Goal: Check status: Check status

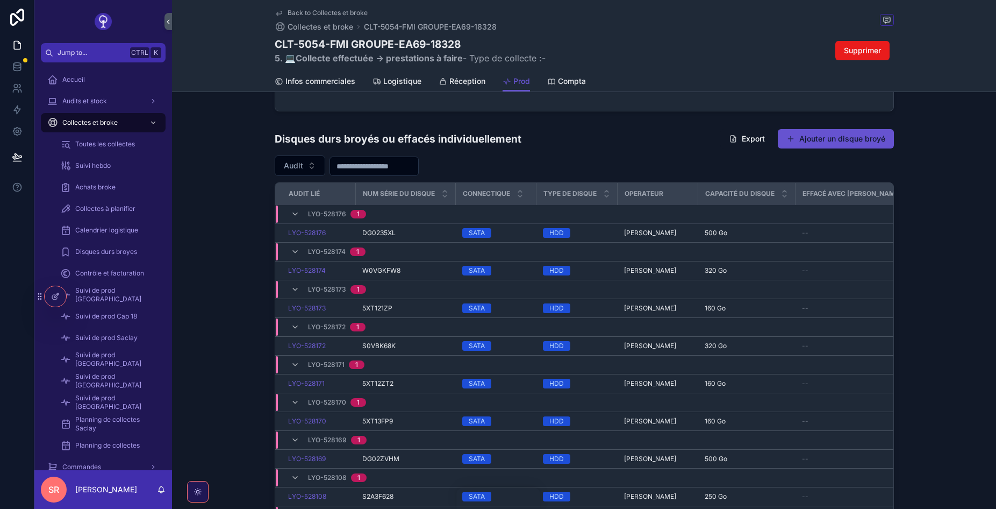
scroll to position [2258, 0]
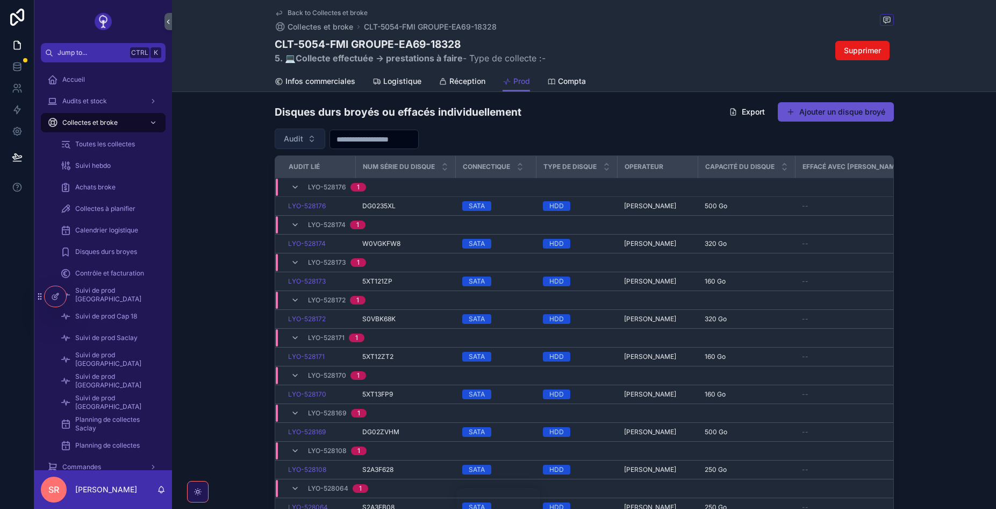
click at [298, 139] on span "Audit" at bounding box center [293, 138] width 19 height 11
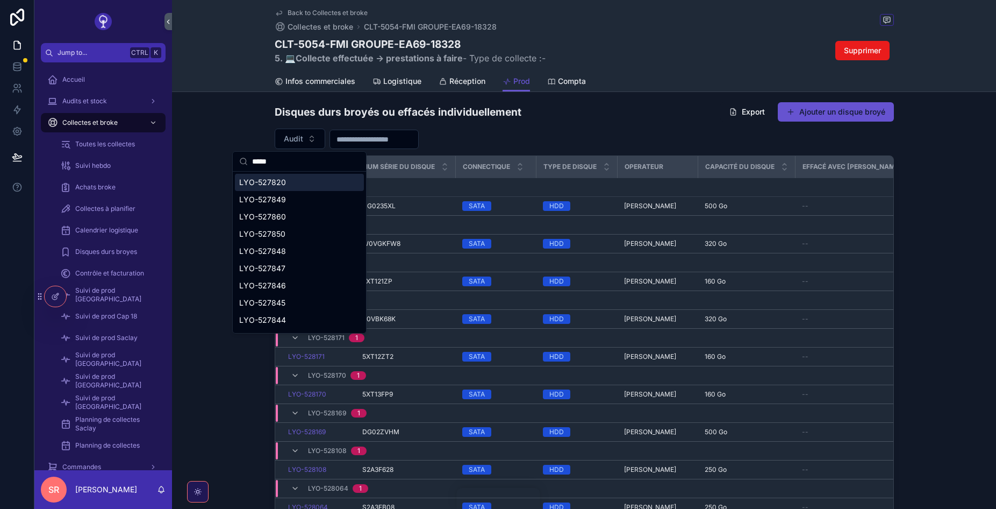
type input "******"
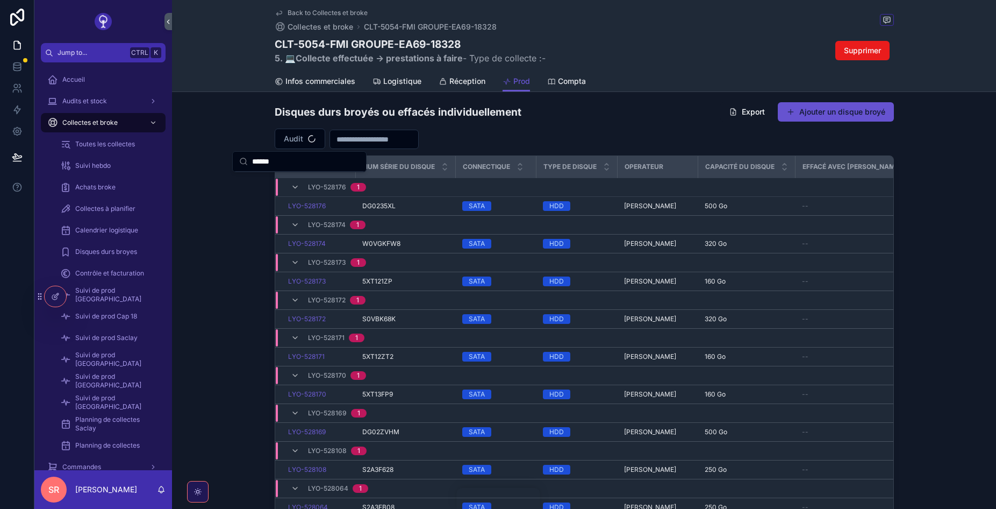
click at [286, 163] on input "******" at bounding box center [306, 161] width 108 height 19
drag, startPoint x: 286, startPoint y: 163, endPoint x: 229, endPoint y: 166, distance: 57.1
click at [252, 166] on input "******" at bounding box center [306, 161] width 108 height 19
paste input "******"
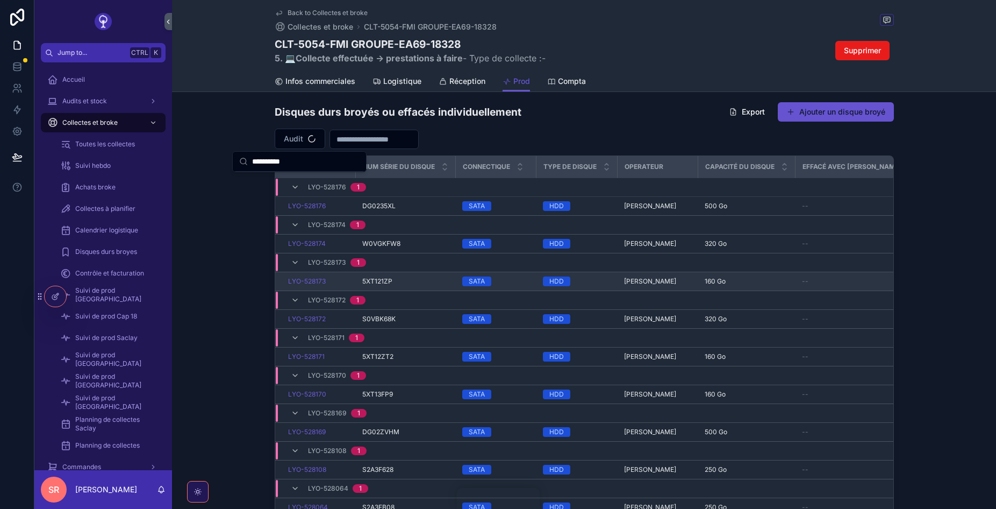
type input "**********"
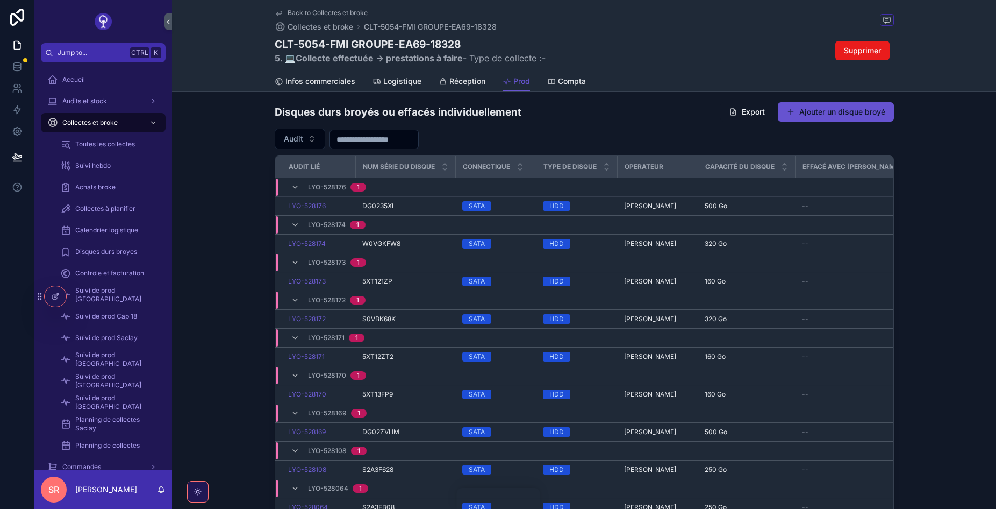
click at [235, 281] on div "Disques durs broyés ou effacés individuellement Export Ajouter un disque broyé …" at bounding box center [584, 319] width 824 height 445
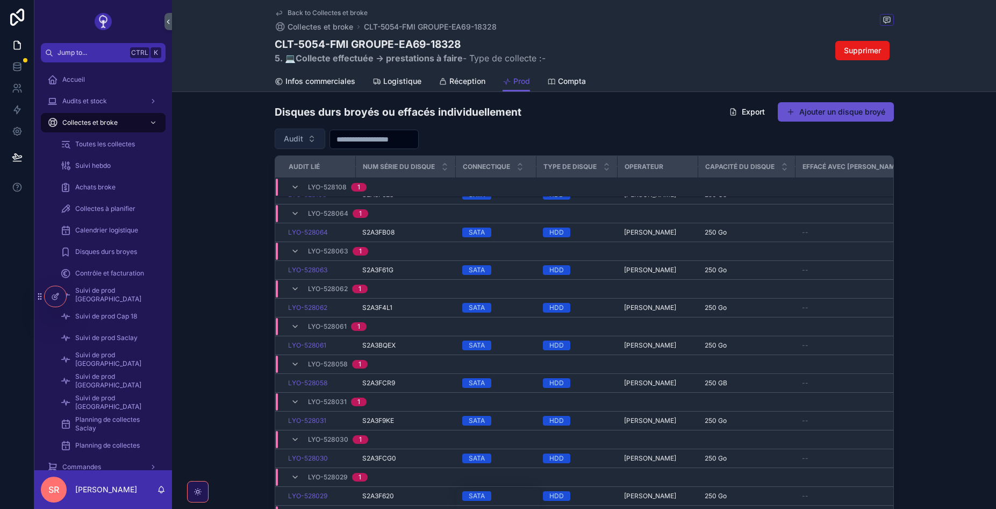
click at [297, 146] on button "Audit" at bounding box center [300, 139] width 51 height 20
click at [296, 180] on div "LYO-527883" at bounding box center [299, 182] width 129 height 17
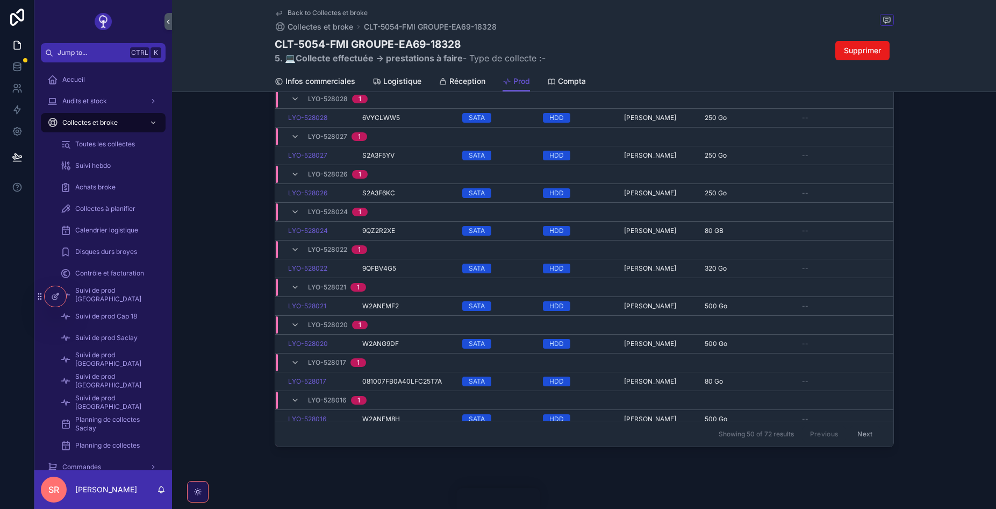
scroll to position [2220, 0]
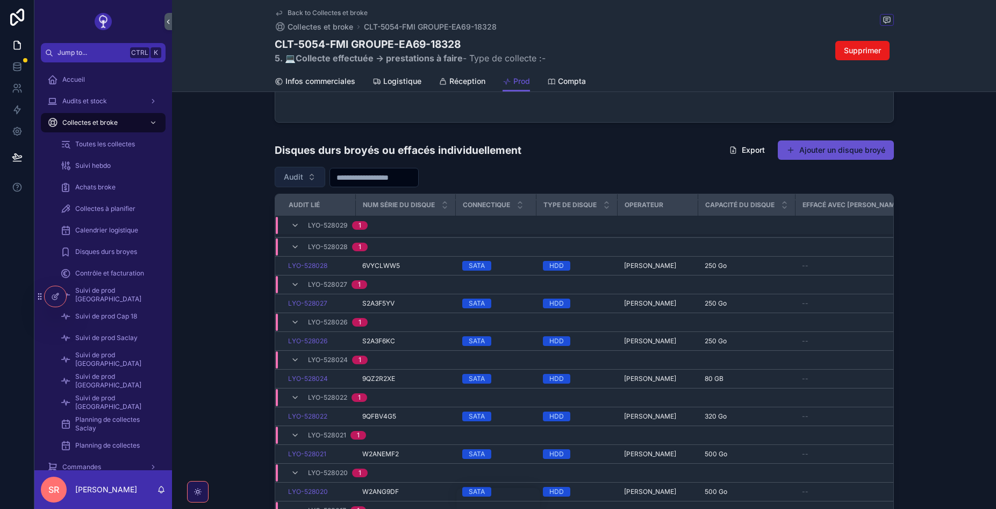
click at [301, 173] on span "Audit" at bounding box center [293, 177] width 19 height 11
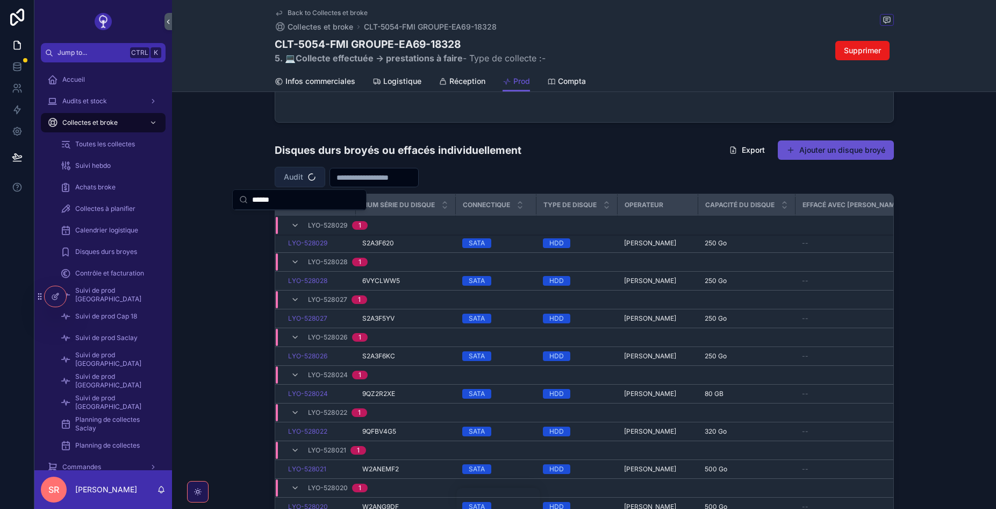
scroll to position [15, 0]
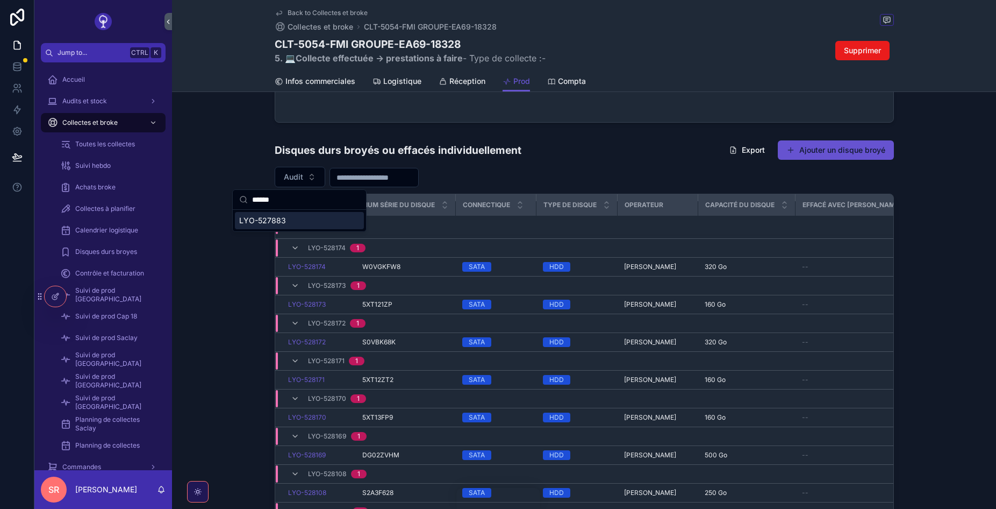
type input "******"
click at [293, 223] on div "LYO-527883" at bounding box center [299, 220] width 129 height 17
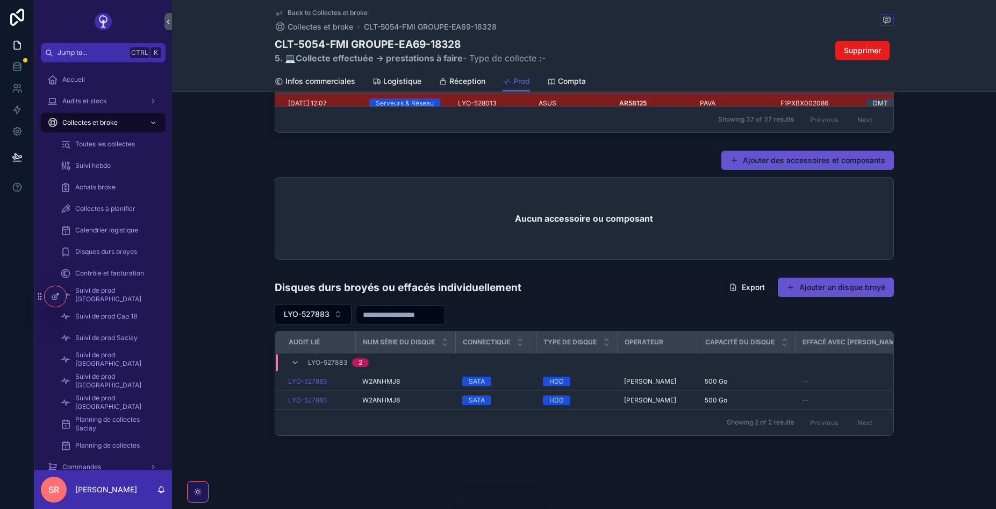
scroll to position [2083, 0]
click at [349, 402] on div "LYO-527883" at bounding box center [318, 400] width 61 height 9
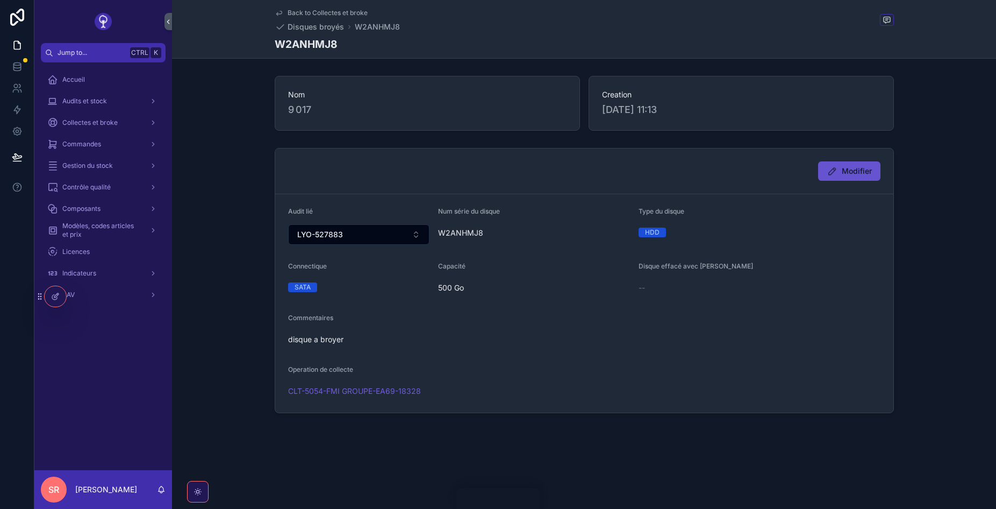
click at [287, 15] on link "Back to Collectes et broke" at bounding box center [321, 13] width 93 height 9
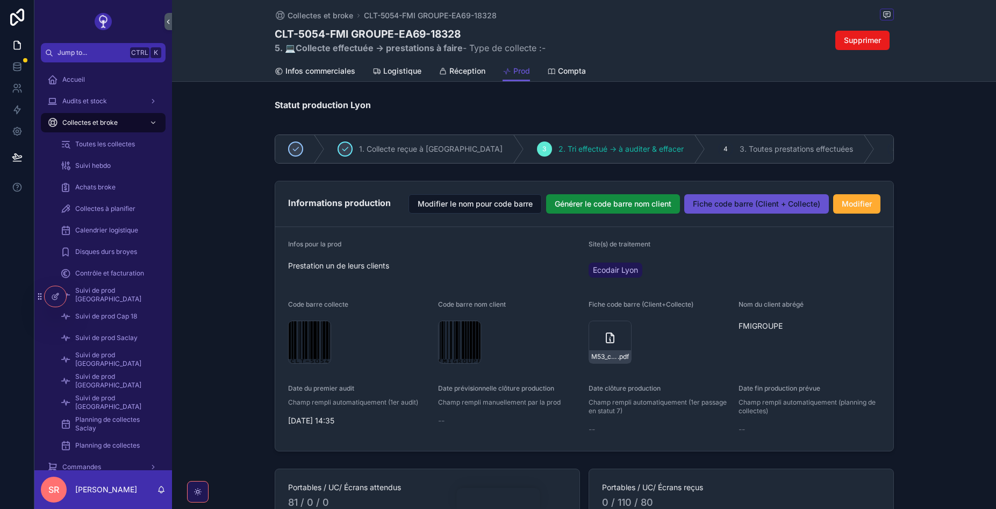
drag, startPoint x: 287, startPoint y: 15, endPoint x: 623, endPoint y: 41, distance: 336.5
click at [623, 41] on div "Collectes et broke CLT-5054-FMI GROUPE-EA69-18328 CLT-5054-FMI GROUPE-EA69-1832…" at bounding box center [584, 30] width 619 height 61
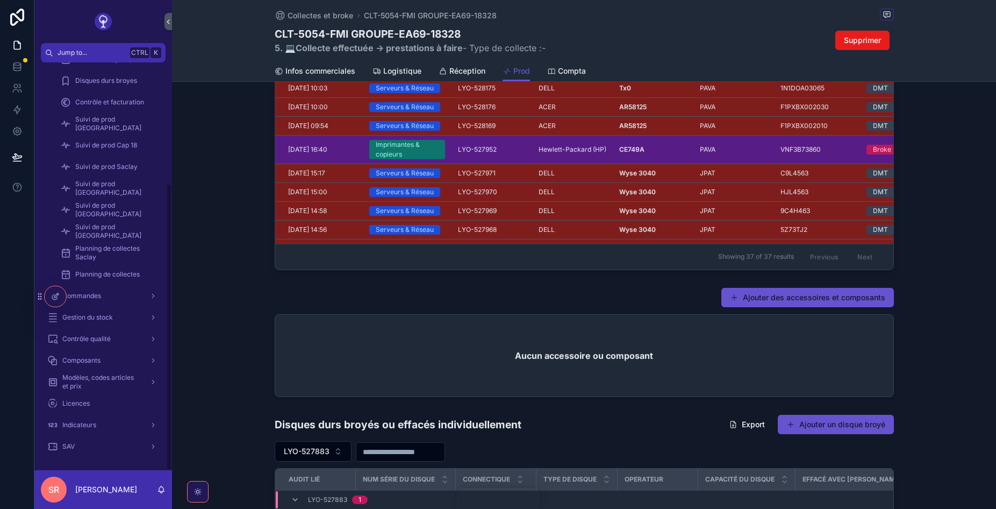
scroll to position [2054, 0]
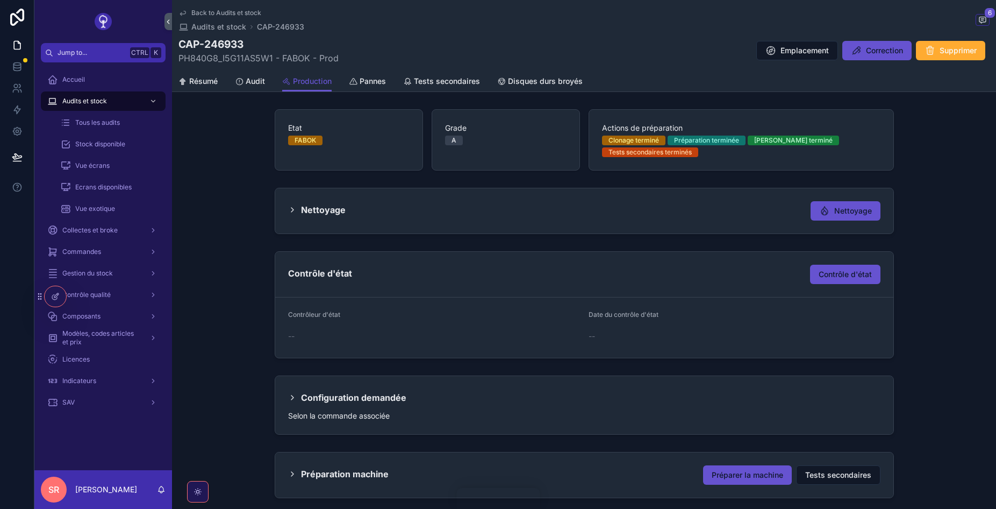
click at [289, 392] on div "Configuration demandée" at bounding box center [347, 397] width 118 height 17
click at [297, 396] on div "Configuration demandée" at bounding box center [347, 397] width 118 height 17
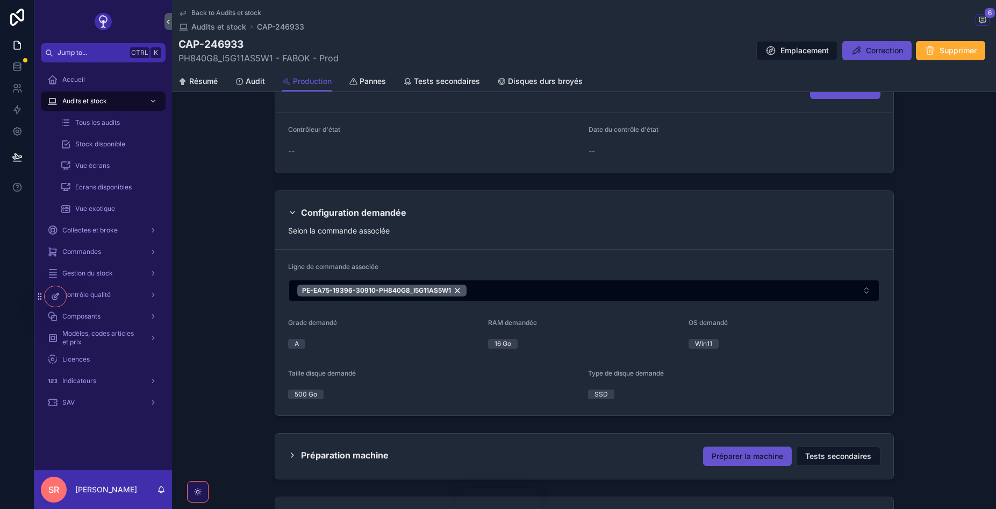
scroll to position [258, 0]
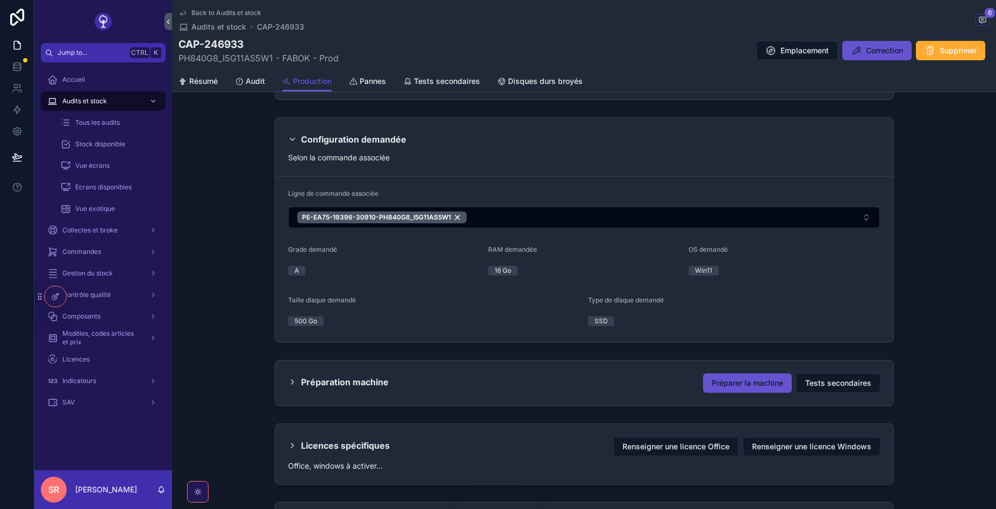
click at [320, 382] on h2 "Préparation machine" at bounding box center [345, 381] width 88 height 17
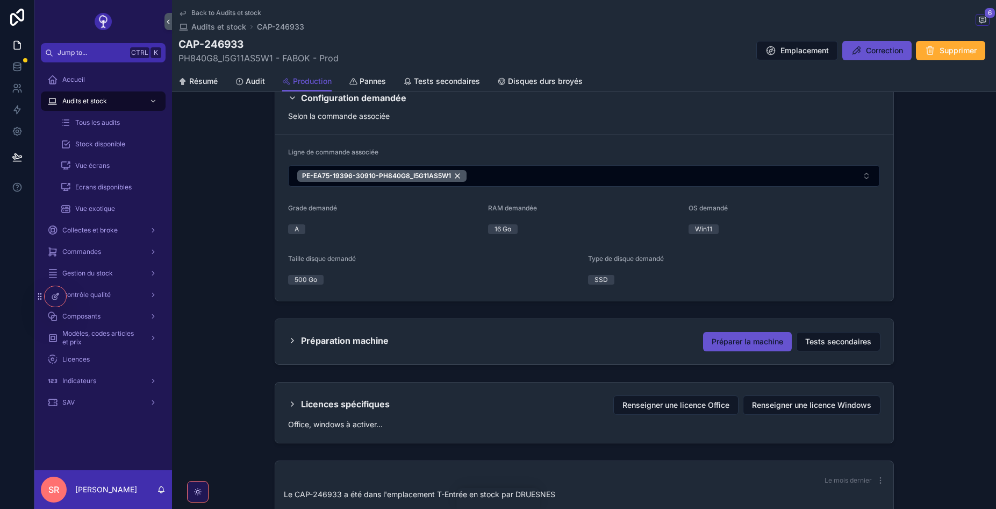
scroll to position [323, 0]
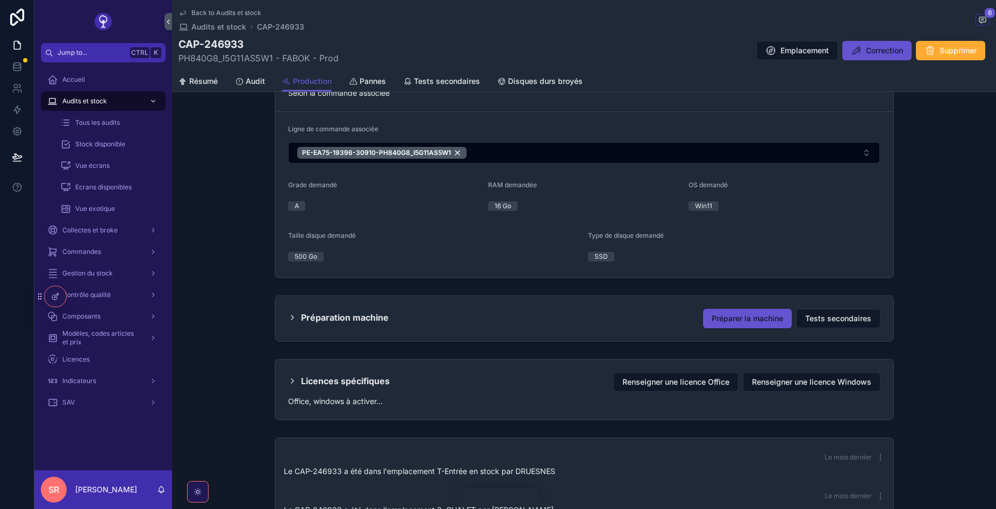
click at [305, 319] on h2 "Préparation machine" at bounding box center [345, 317] width 88 height 17
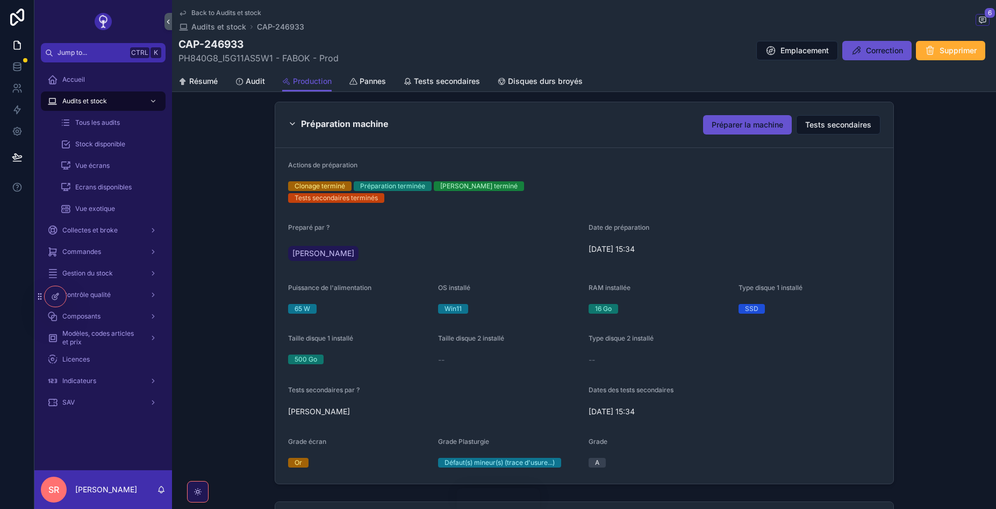
scroll to position [710, 0]
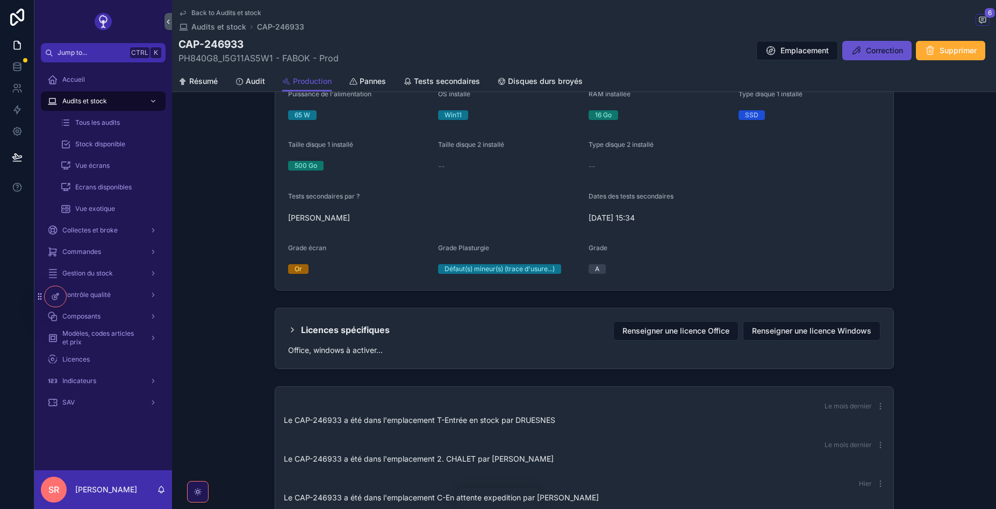
click at [330, 321] on h2 "Licences spécifiques" at bounding box center [345, 329] width 89 height 17
click at [293, 325] on icon "scrollable content" at bounding box center [292, 329] width 9 height 9
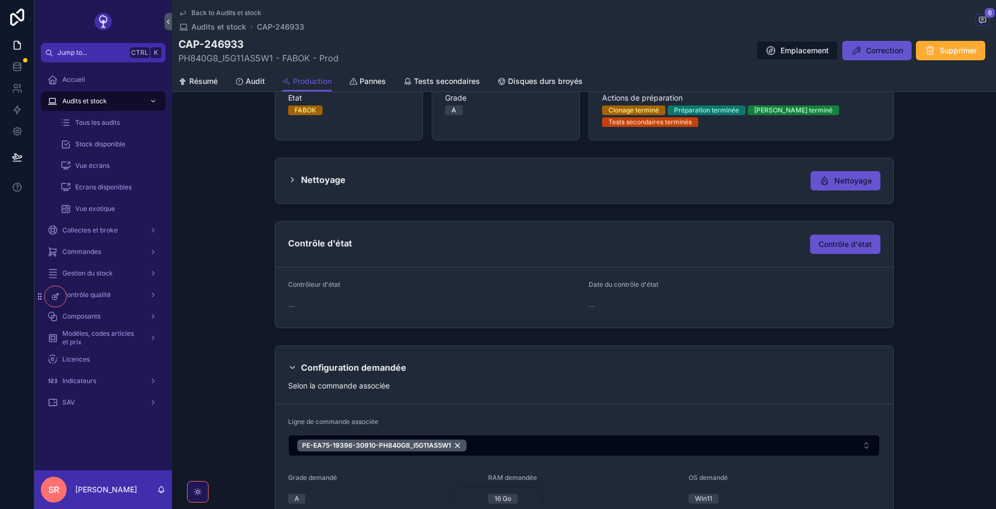
scroll to position [0, 0]
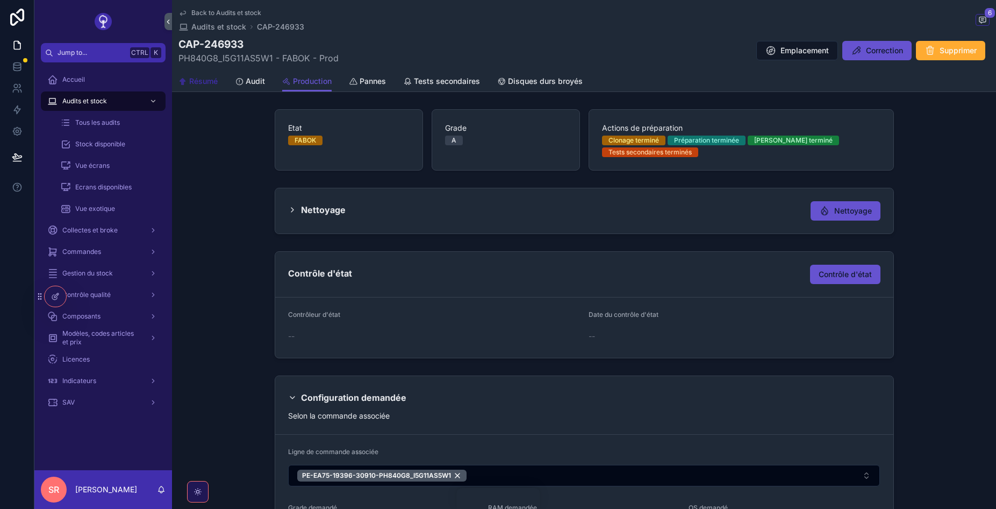
click at [210, 82] on span "Résumé" at bounding box center [203, 81] width 28 height 11
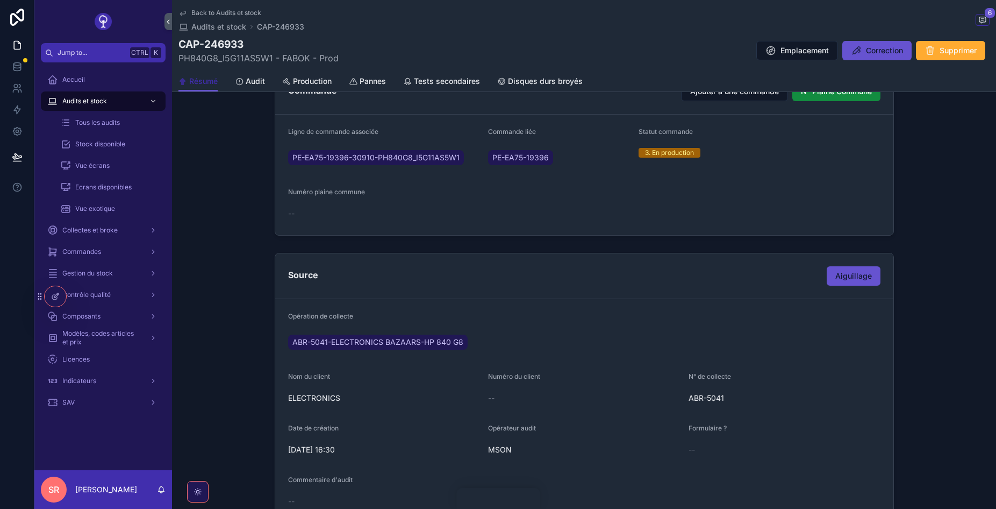
scroll to position [284, 0]
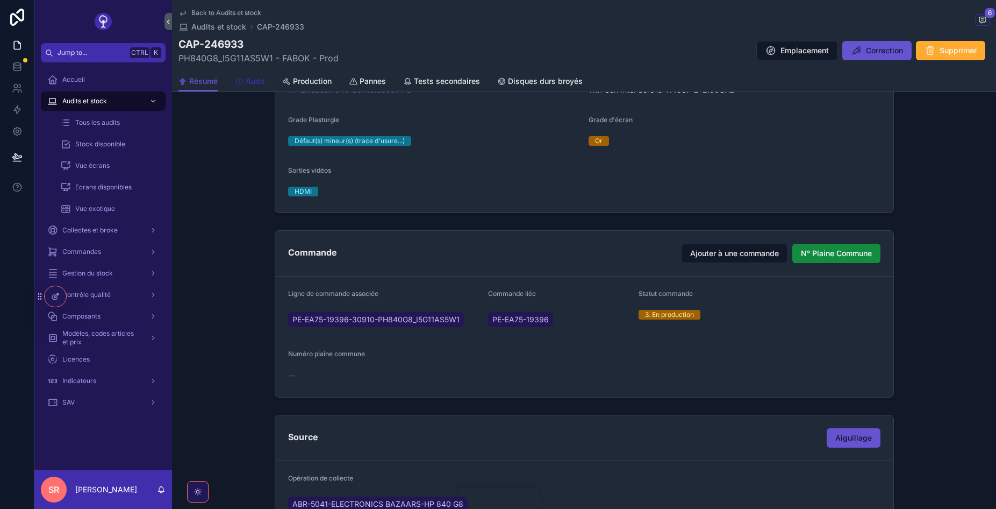
click at [254, 80] on span "Audit" at bounding box center [255, 81] width 19 height 11
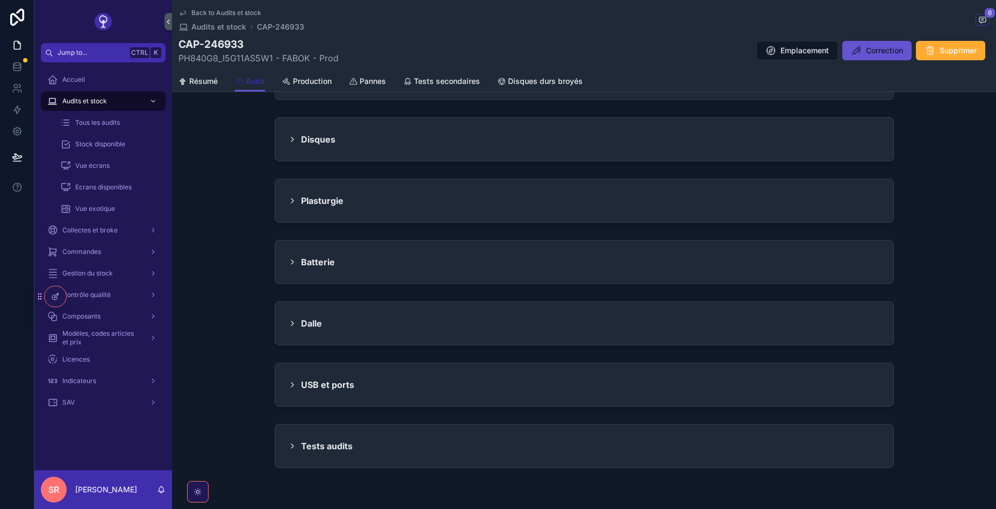
scroll to position [710, 0]
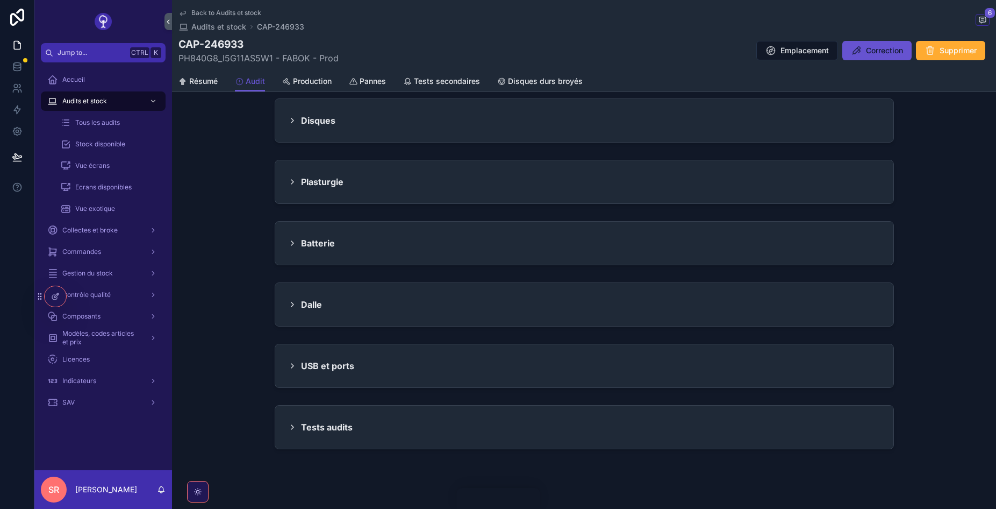
click at [311, 309] on h2 "Dalle" at bounding box center [311, 304] width 21 height 17
click at [293, 302] on icon "scrollable content" at bounding box center [292, 304] width 9 height 9
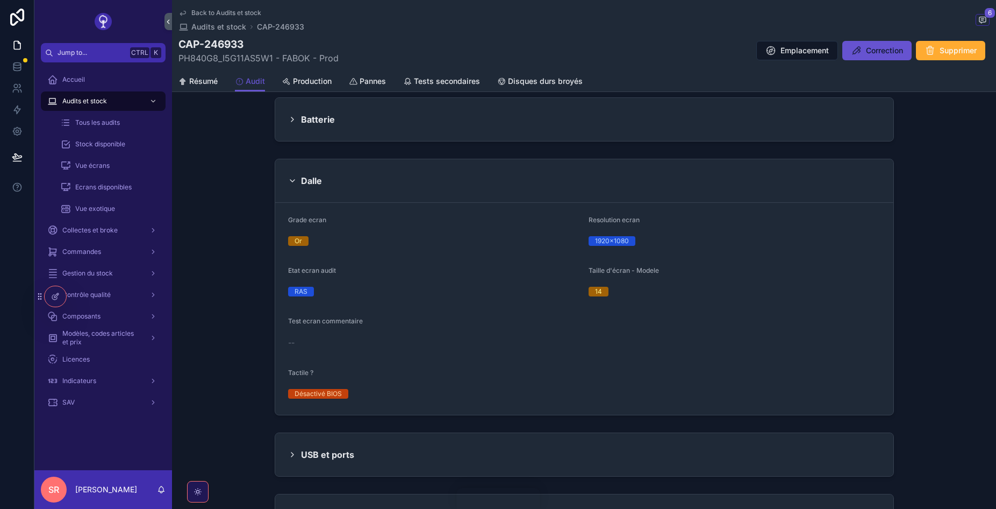
scroll to position [839, 0]
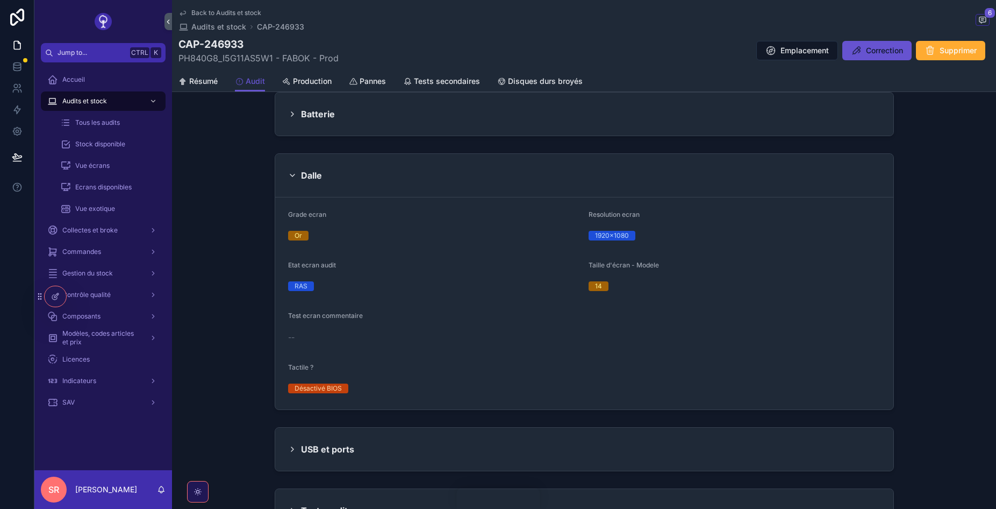
click at [295, 92] on div "Batterie" at bounding box center [584, 114] width 619 height 44
click at [306, 87] on link "Production" at bounding box center [306, 83] width 49 height 22
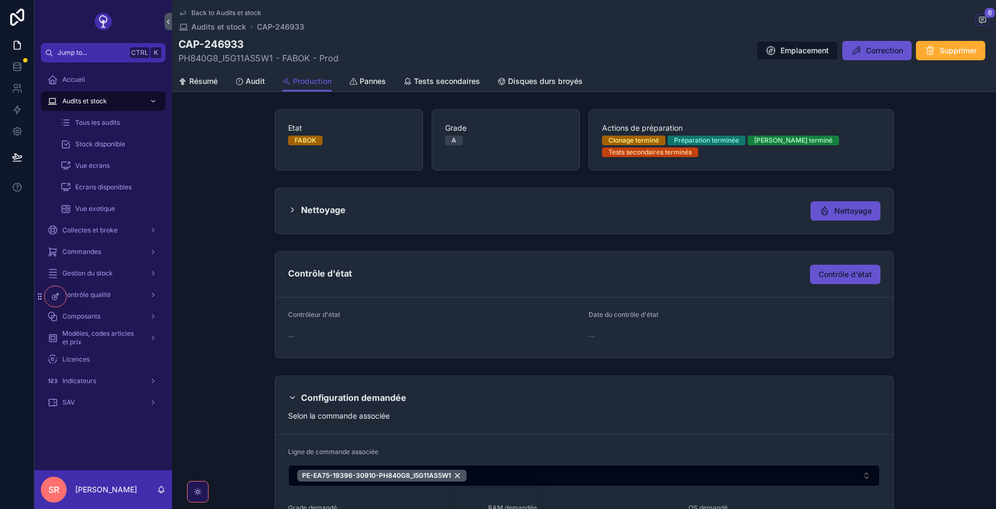
click at [328, 209] on h2 "Nettoyage" at bounding box center [323, 209] width 45 height 17
click at [289, 207] on icon "scrollable content" at bounding box center [292, 209] width 9 height 9
